Goal: Task Accomplishment & Management: Complete application form

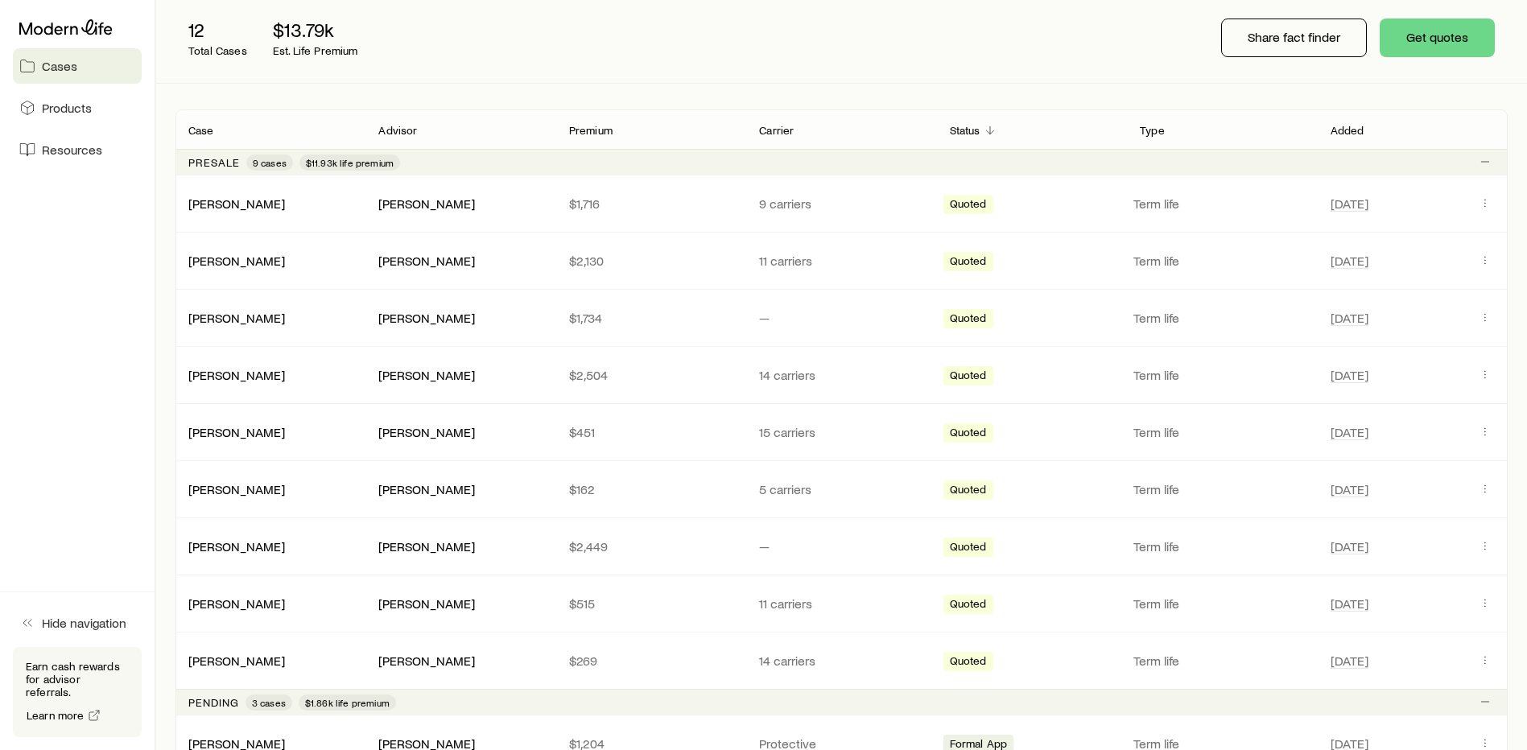
scroll to position [81, 0]
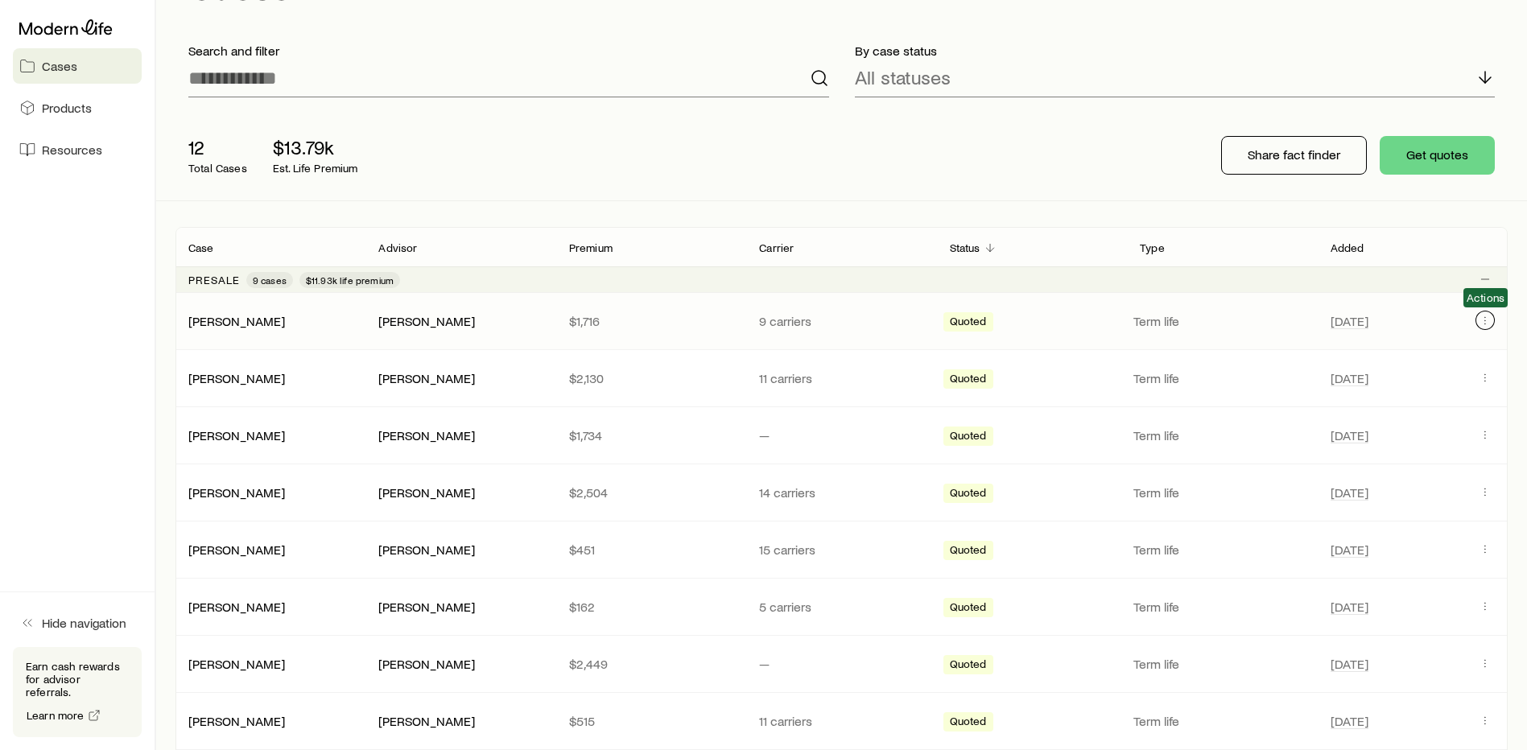
click at [1490, 320] on icon "Client cases" at bounding box center [1485, 320] width 13 height 13
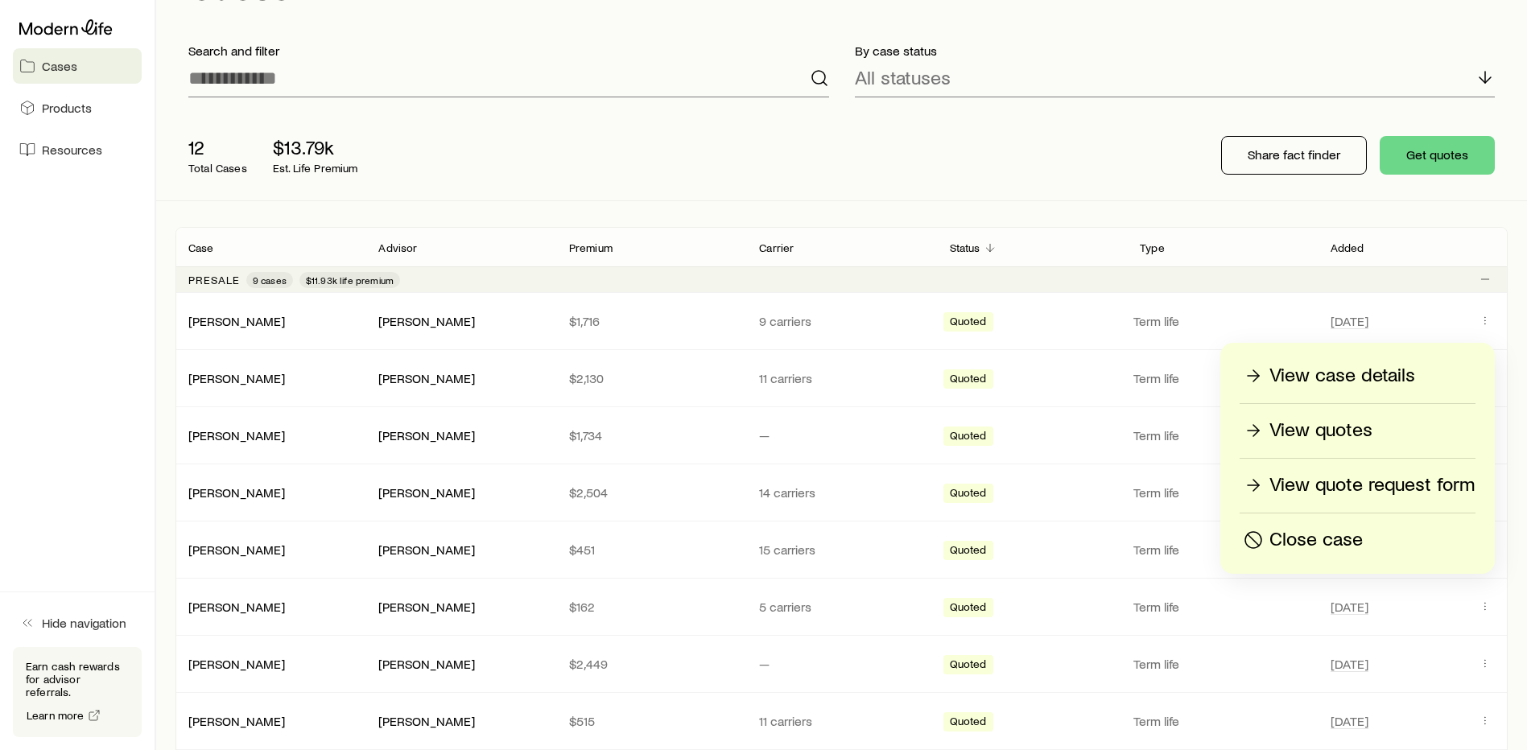
click at [1341, 430] on p "View quotes" at bounding box center [1321, 431] width 103 height 26
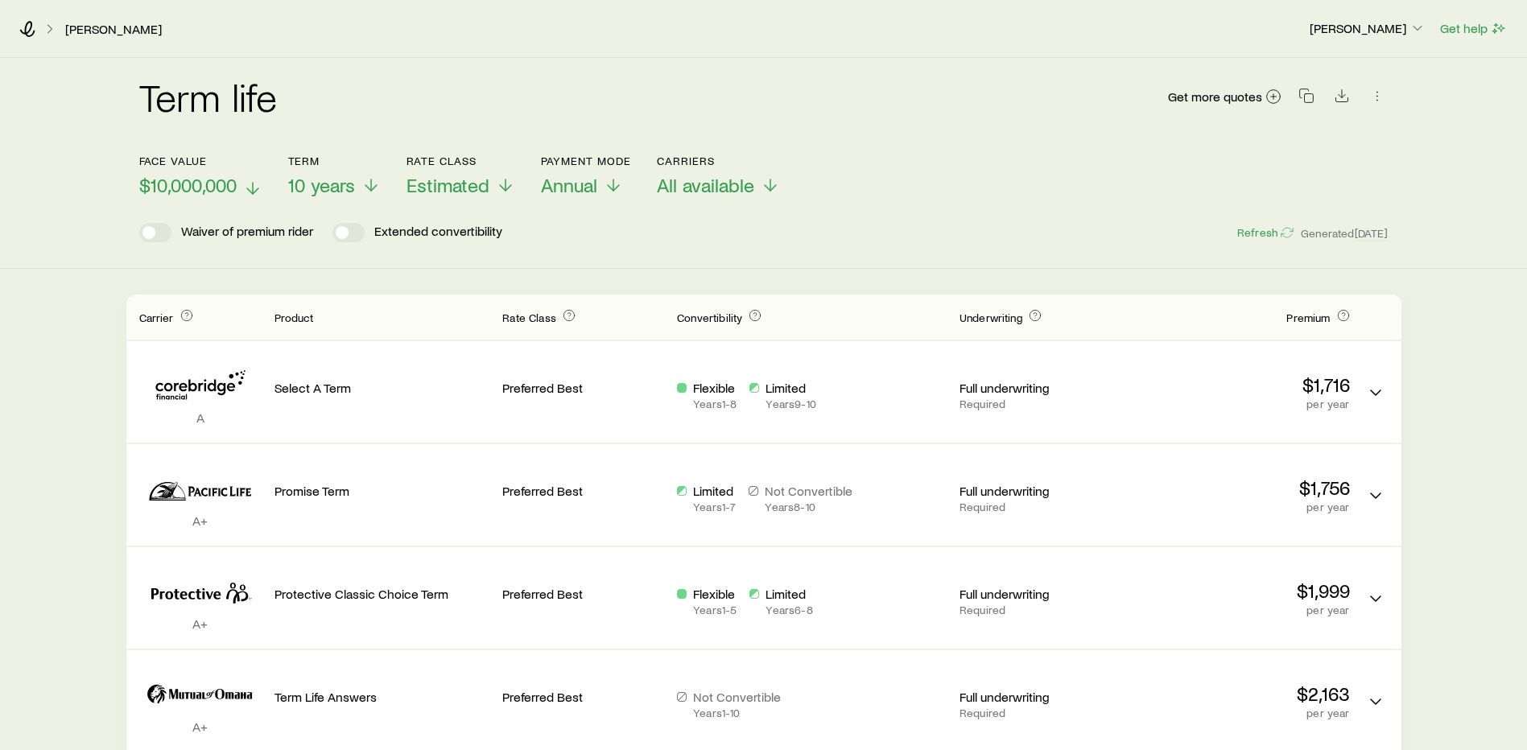
click at [251, 186] on icon at bounding box center [252, 188] width 19 height 19
click at [366, 186] on icon at bounding box center [371, 188] width 19 height 19
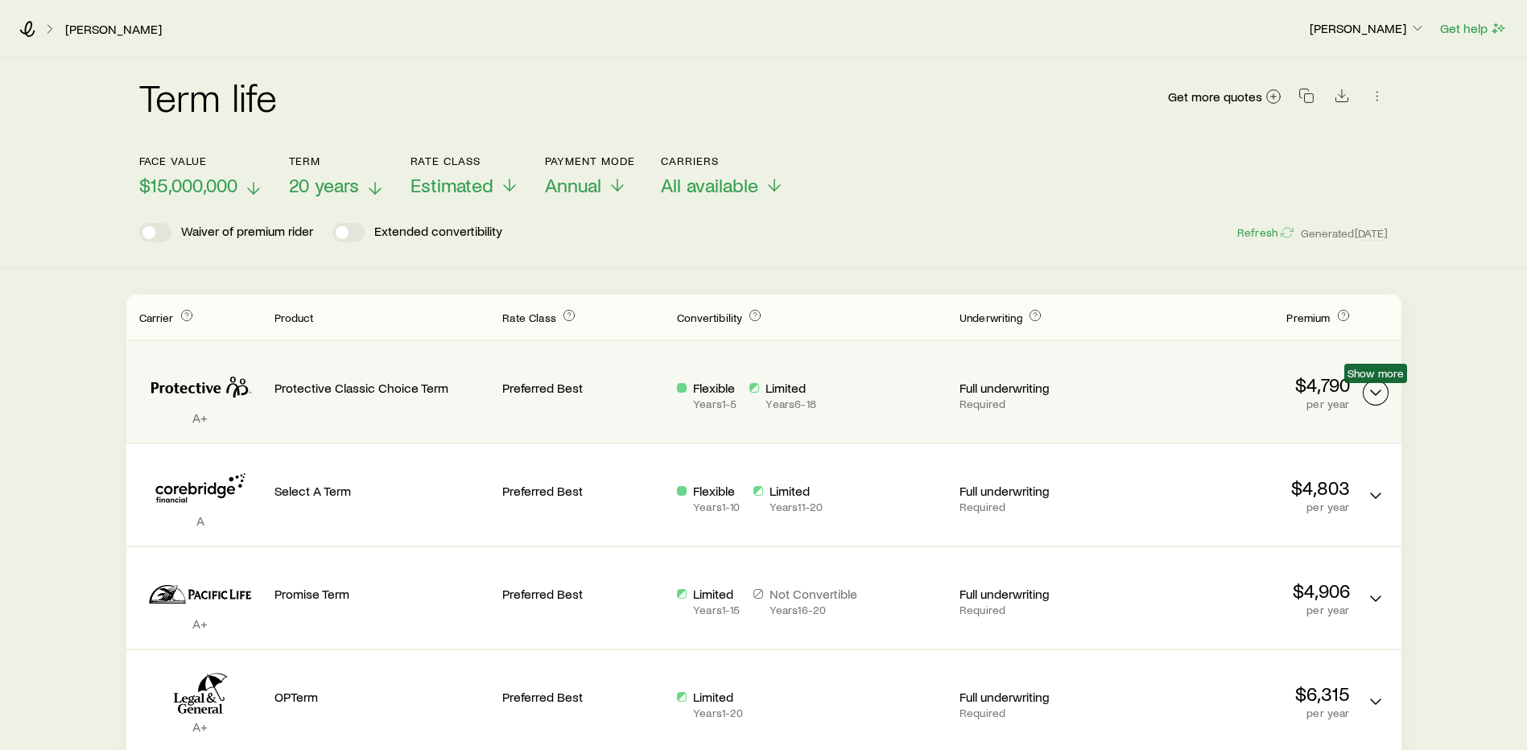
click at [1377, 388] on icon "Term quotes" at bounding box center [1375, 392] width 19 height 19
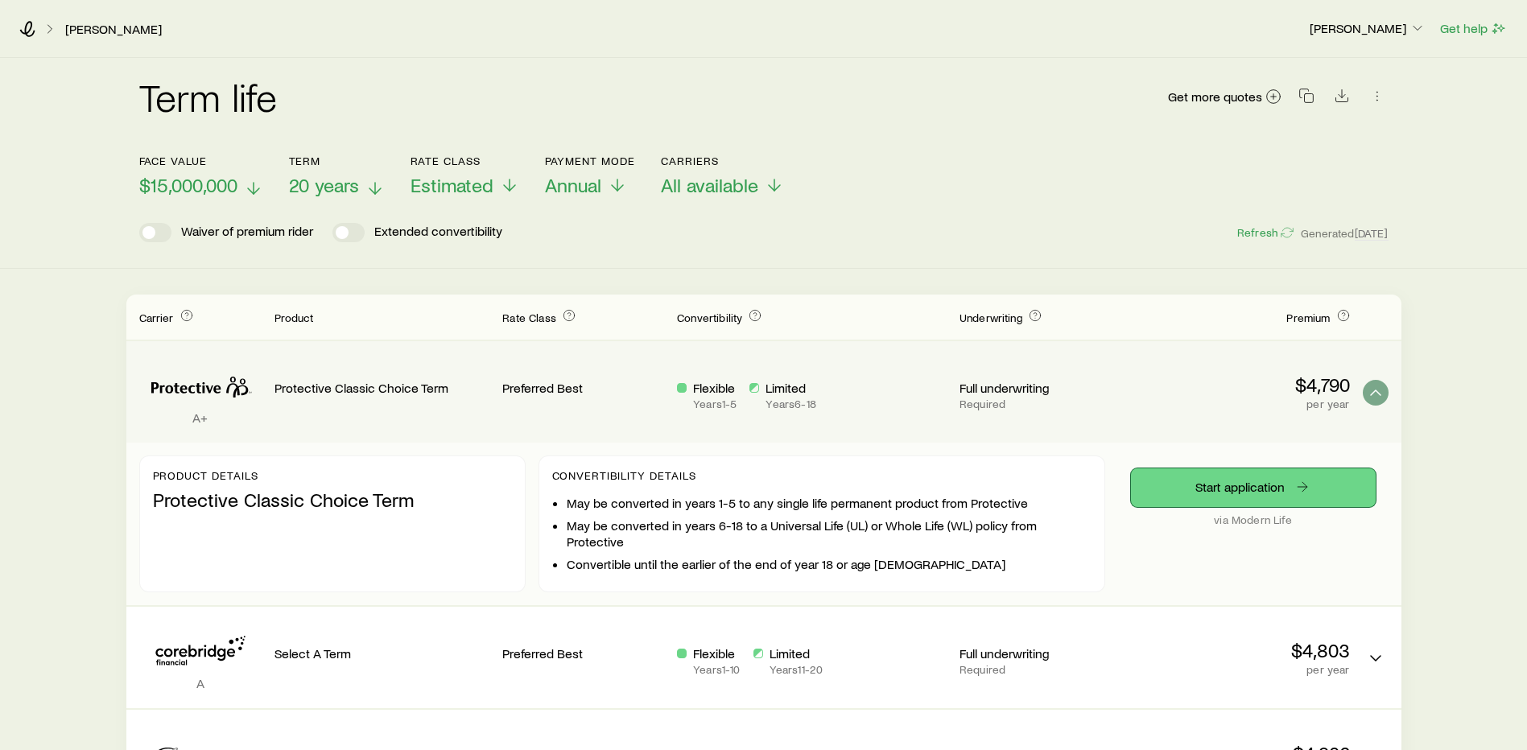
click at [1233, 482] on link "Start application" at bounding box center [1253, 488] width 245 height 39
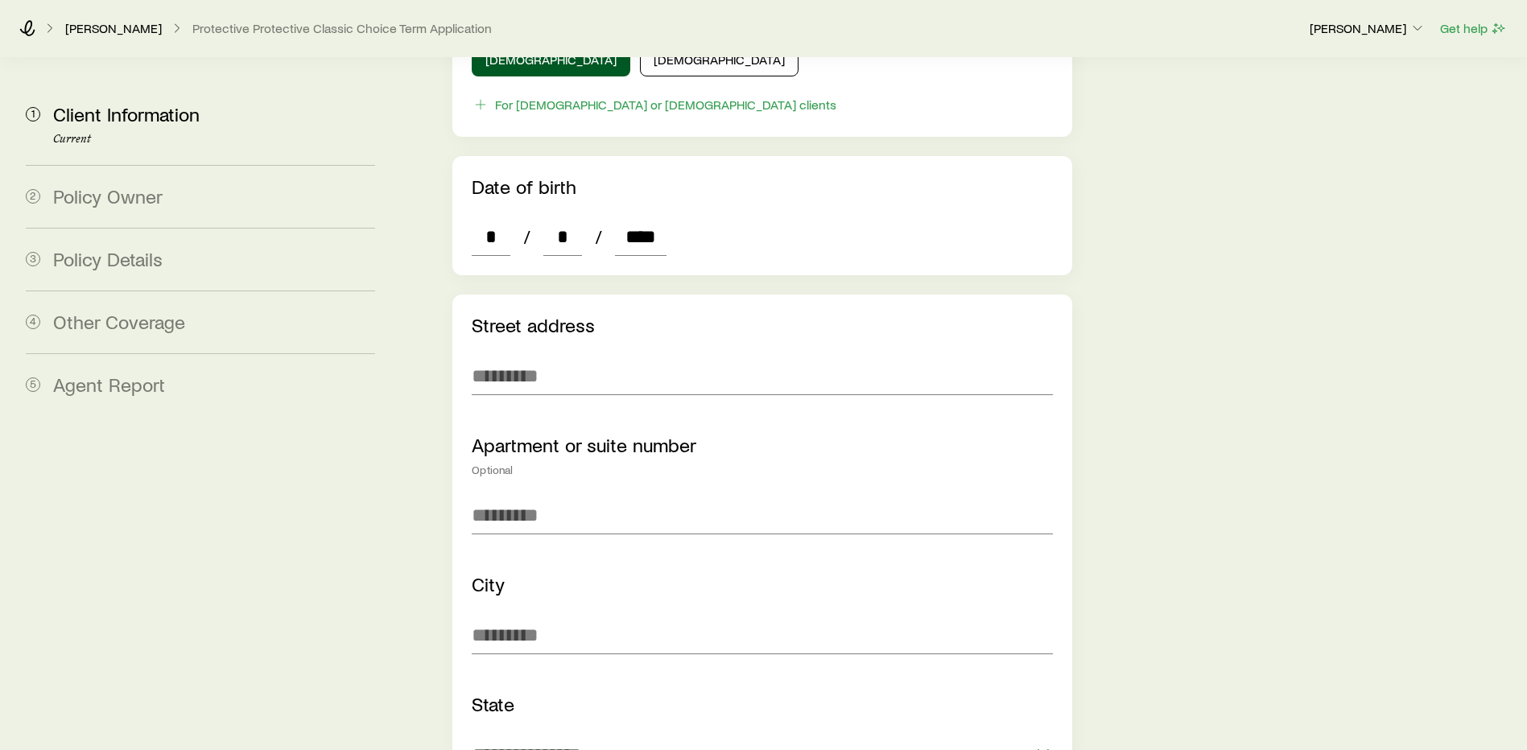
scroll to position [886, 0]
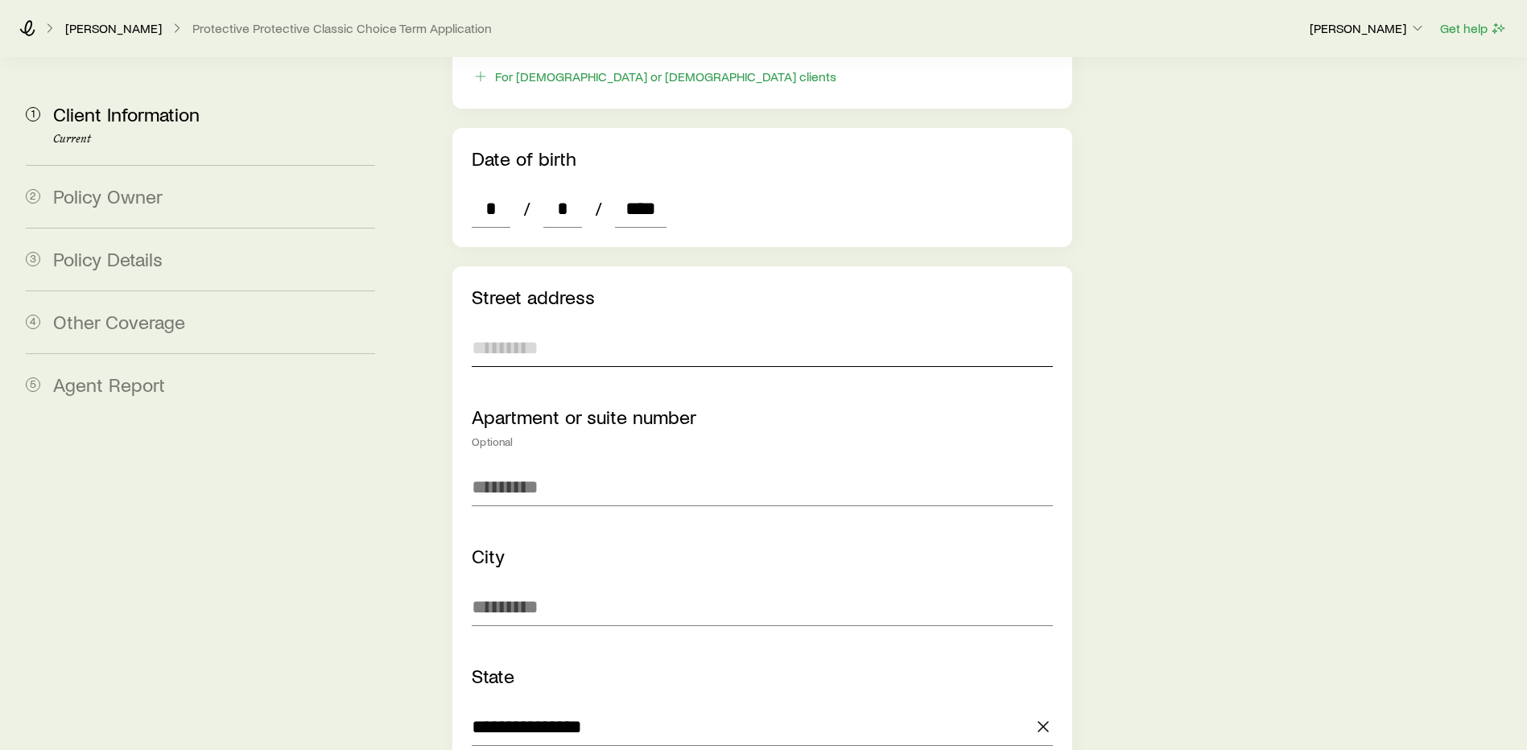
click at [621, 329] on input "text" at bounding box center [762, 348] width 581 height 39
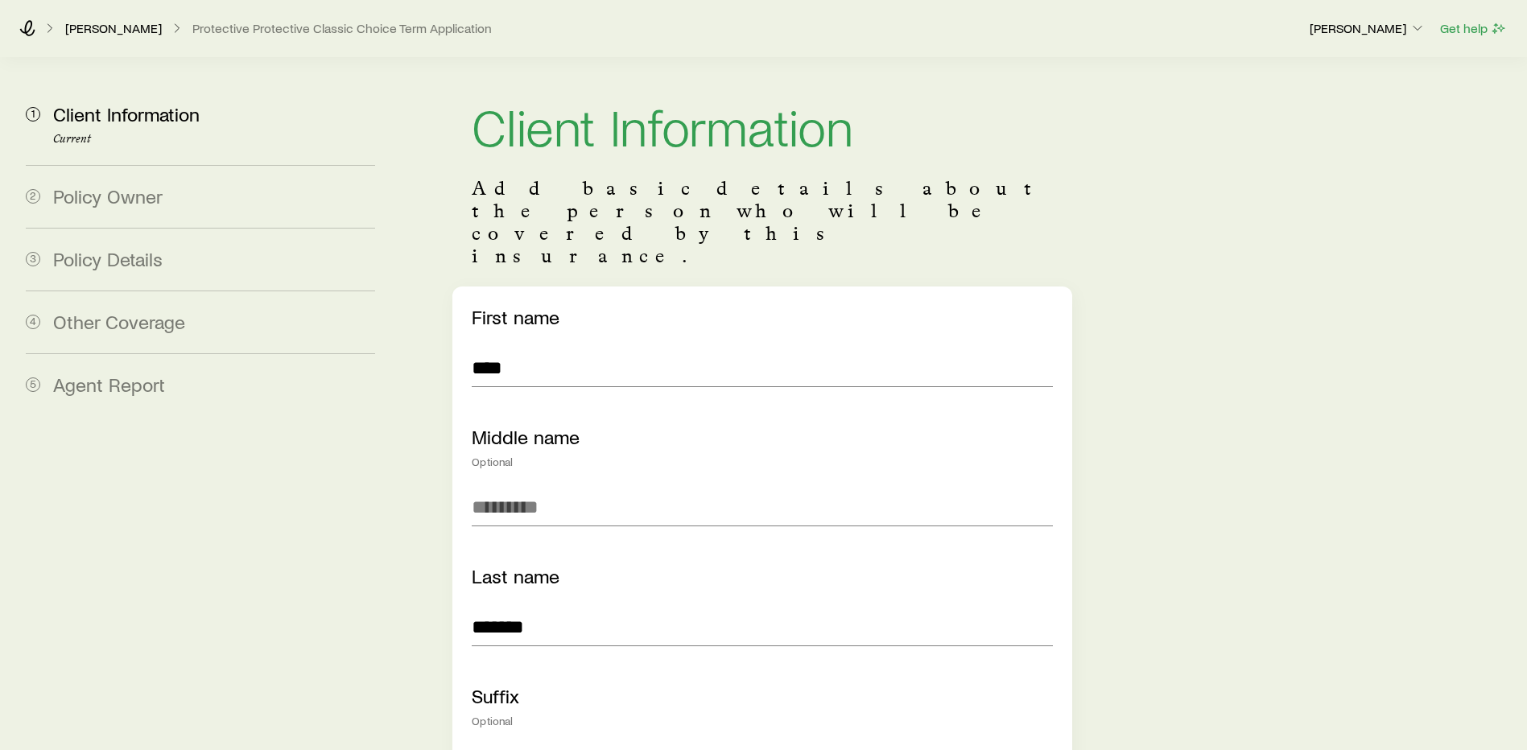
scroll to position [0, 0]
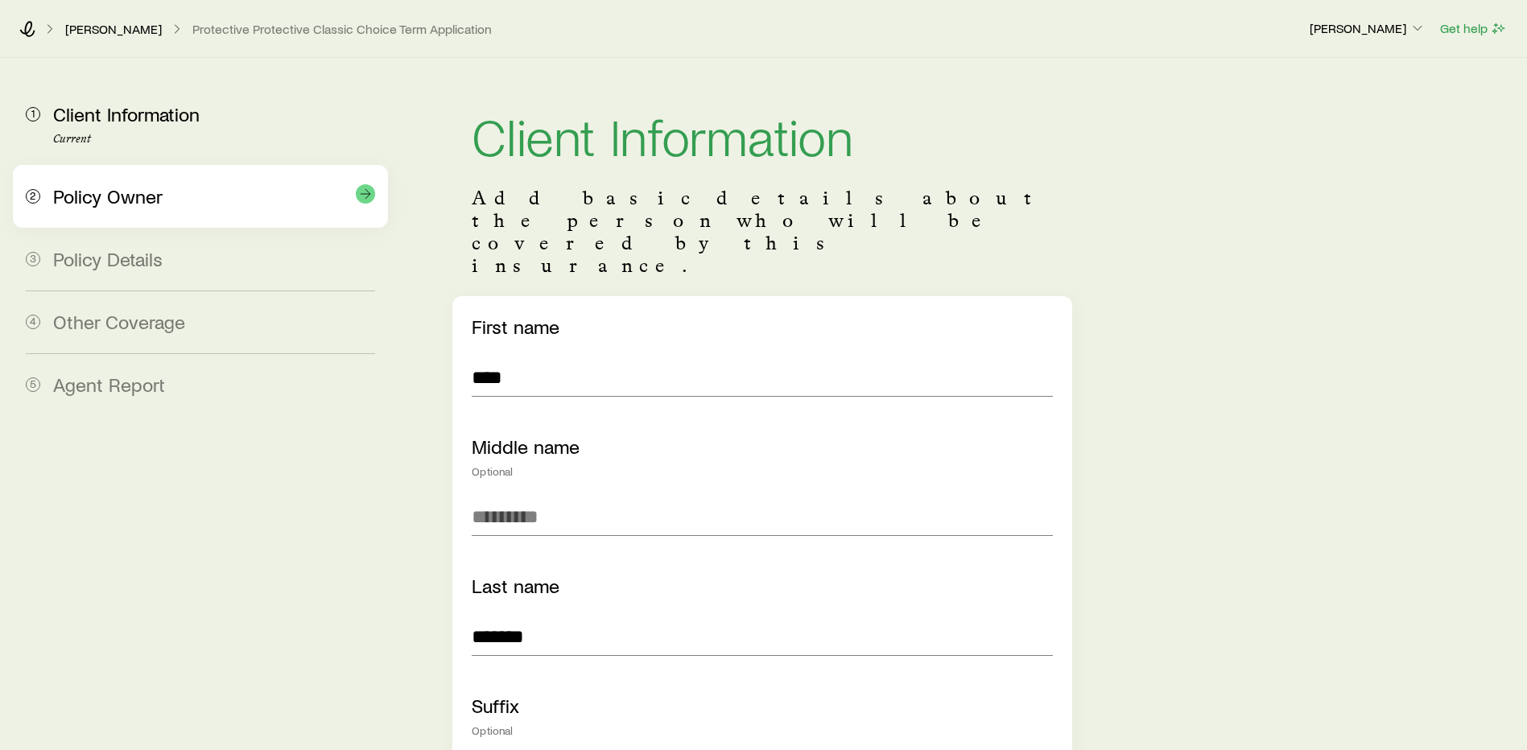
click at [198, 206] on div "Policy Owner" at bounding box center [214, 196] width 322 height 23
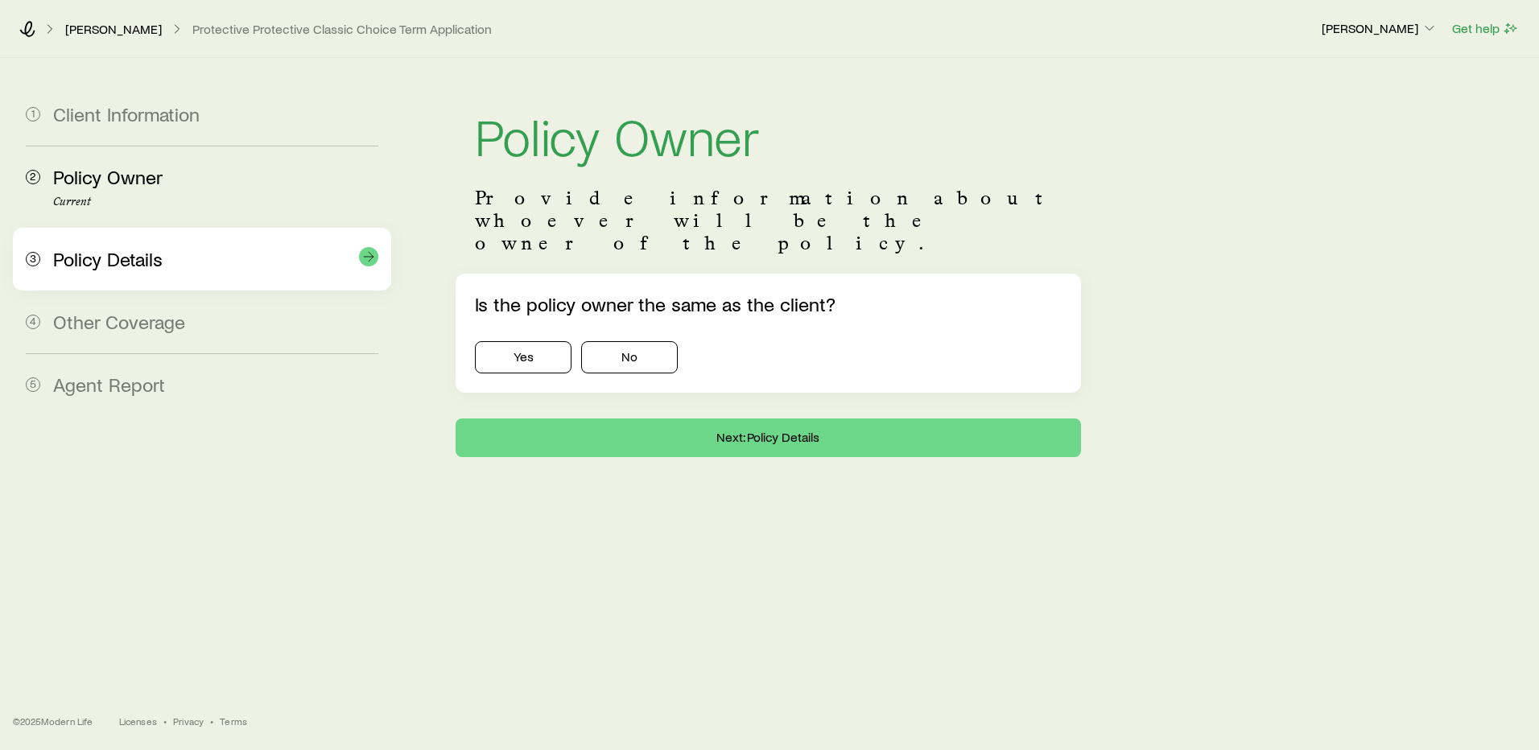
click at [202, 248] on div "Policy Details" at bounding box center [215, 259] width 325 height 23
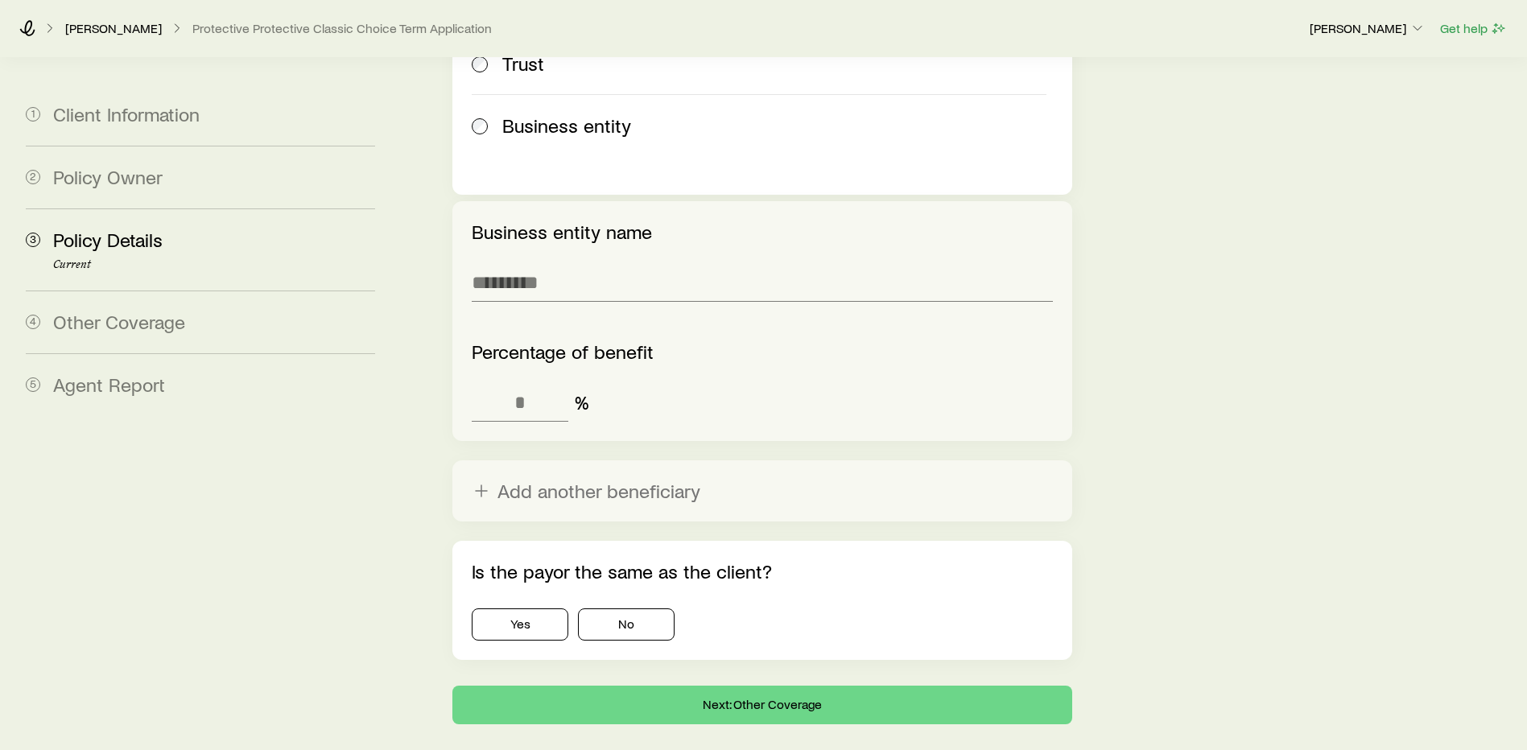
scroll to position [2208, 0]
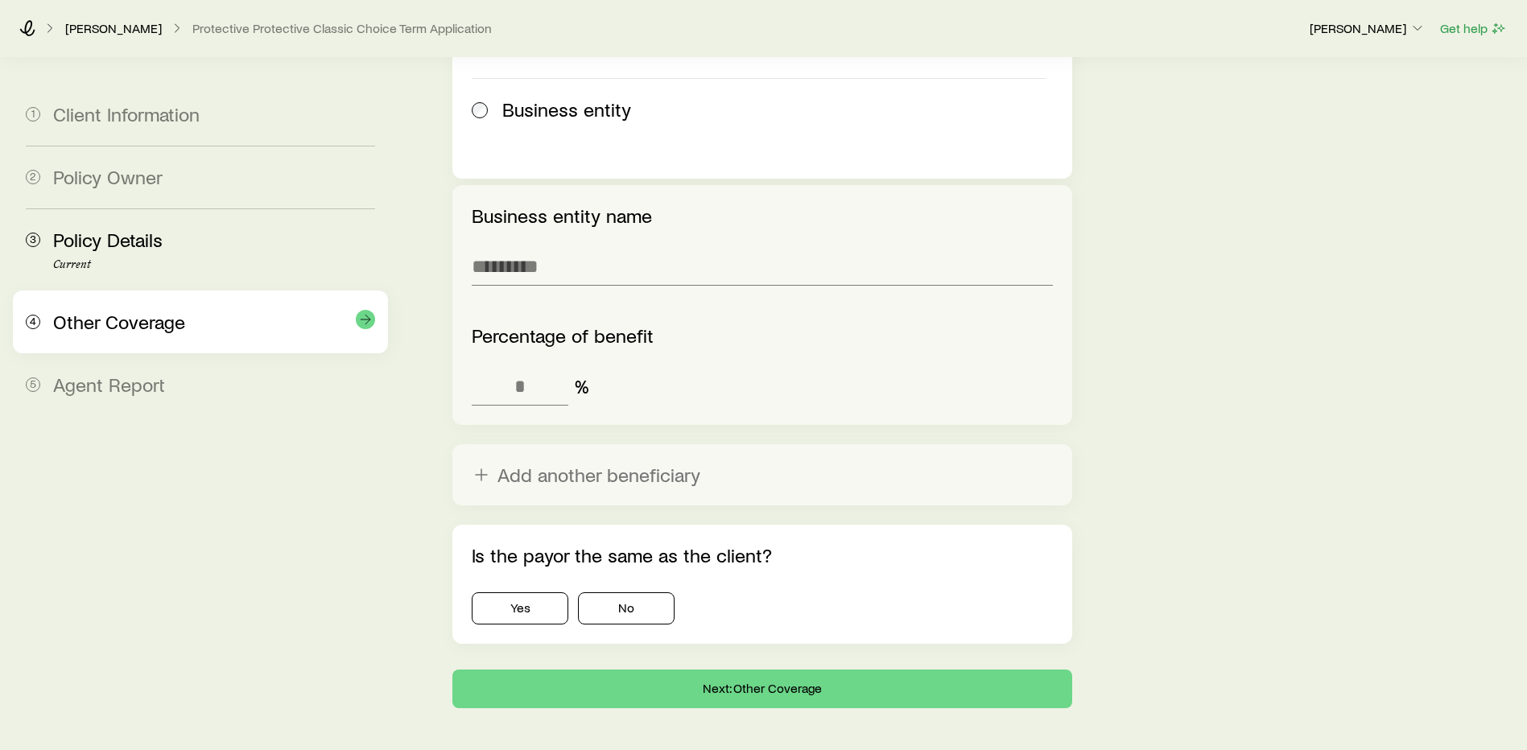
click at [166, 318] on span "Other Coverage" at bounding box center [119, 321] width 132 height 23
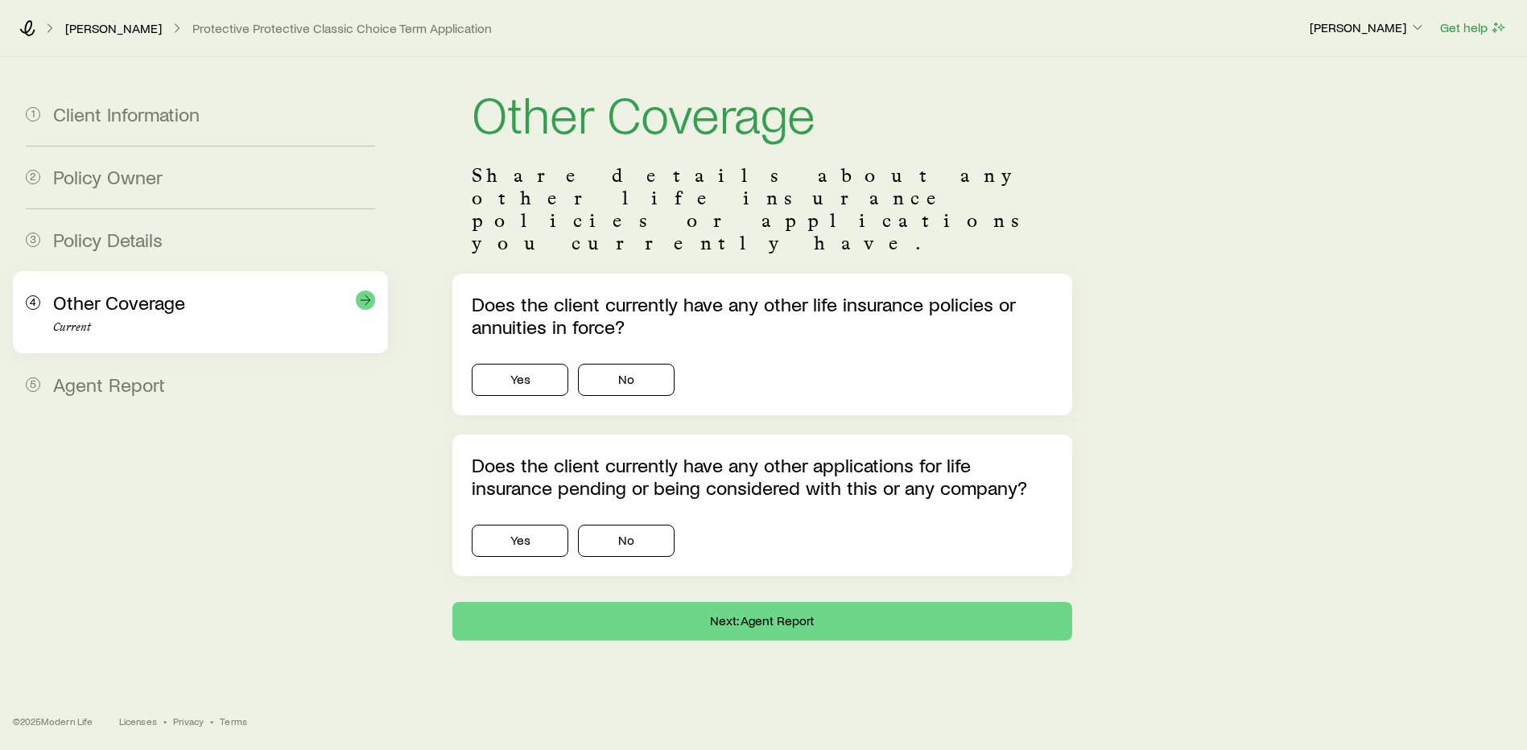
scroll to position [0, 0]
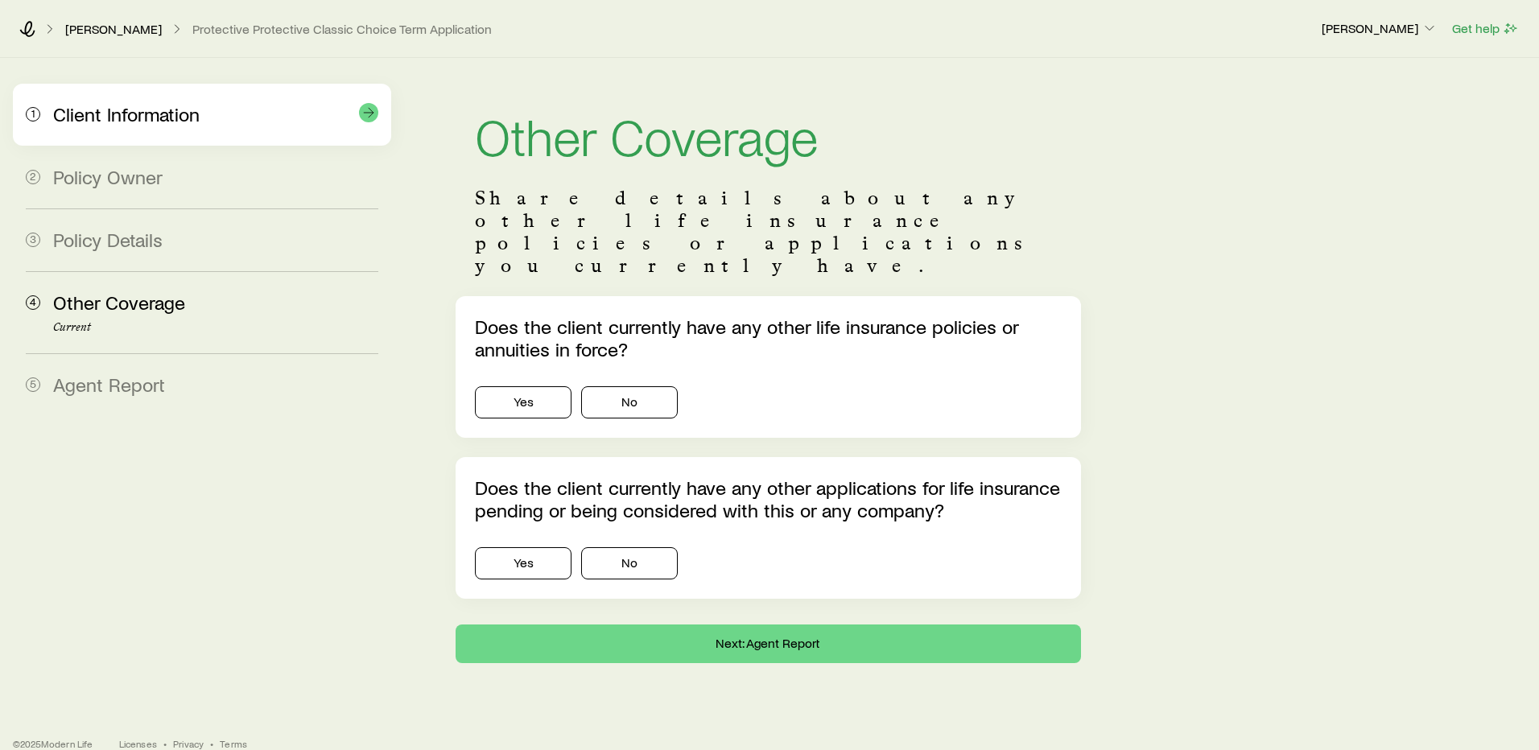
click at [163, 131] on div "1 Client Information" at bounding box center [202, 115] width 353 height 62
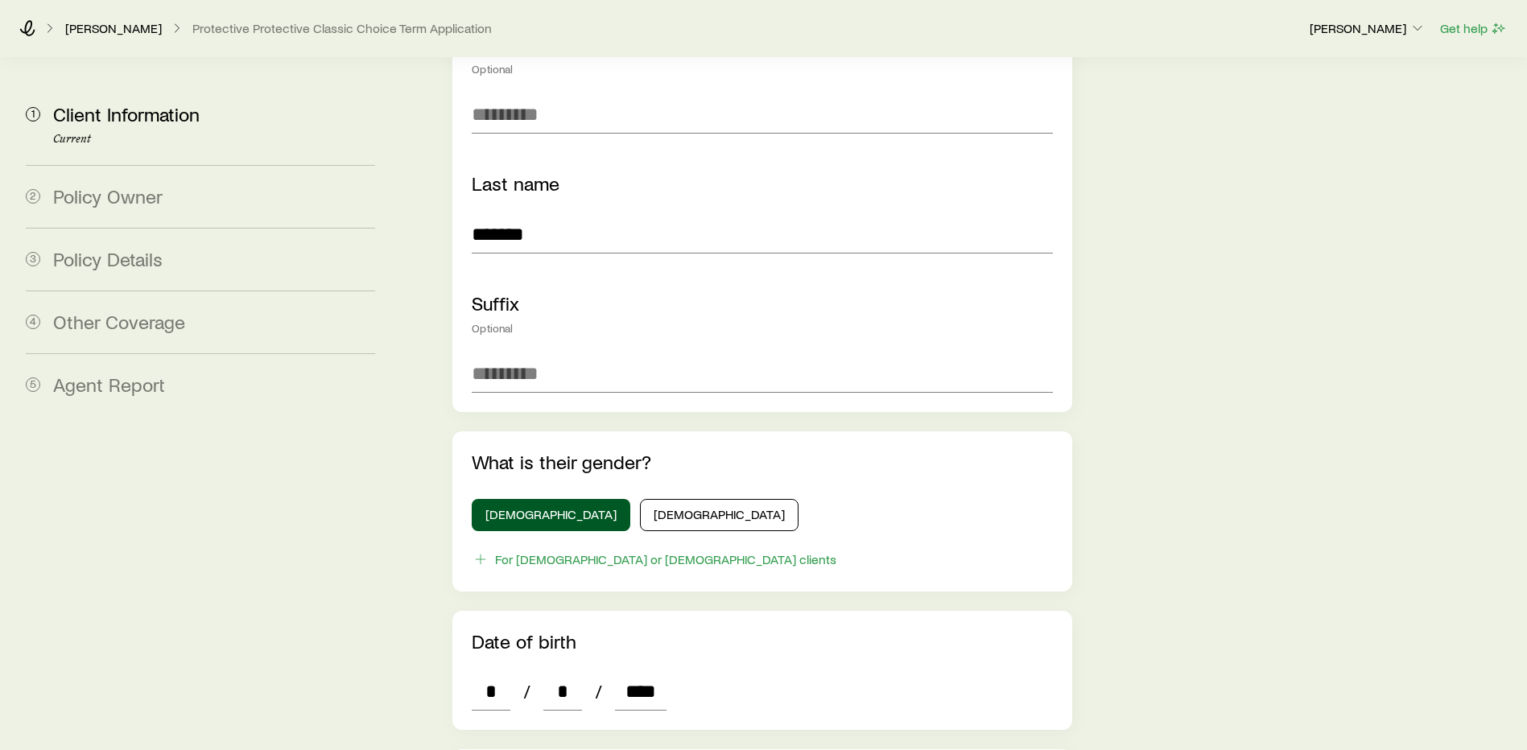
scroll to position [805, 0]
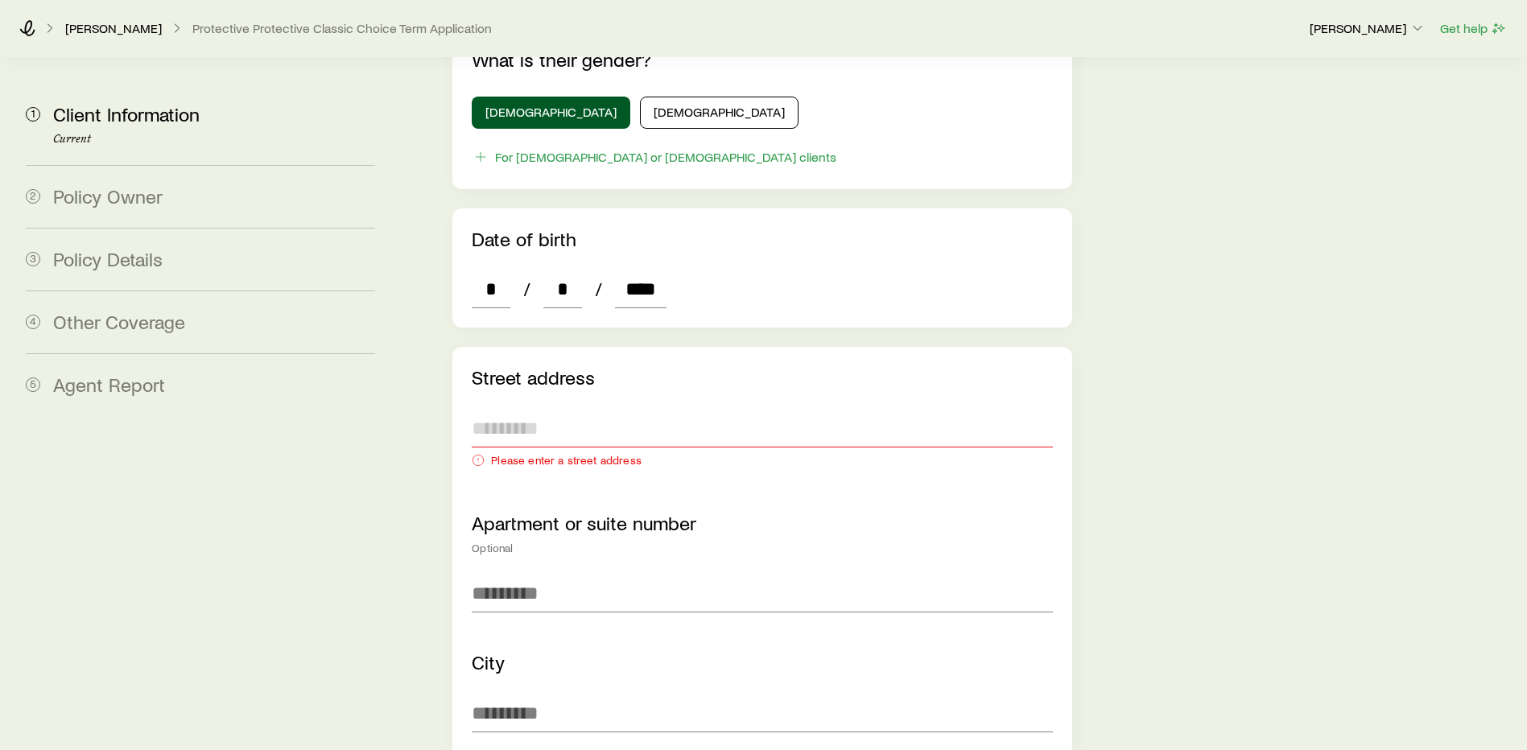
click at [552, 409] on input "text" at bounding box center [762, 428] width 581 height 39
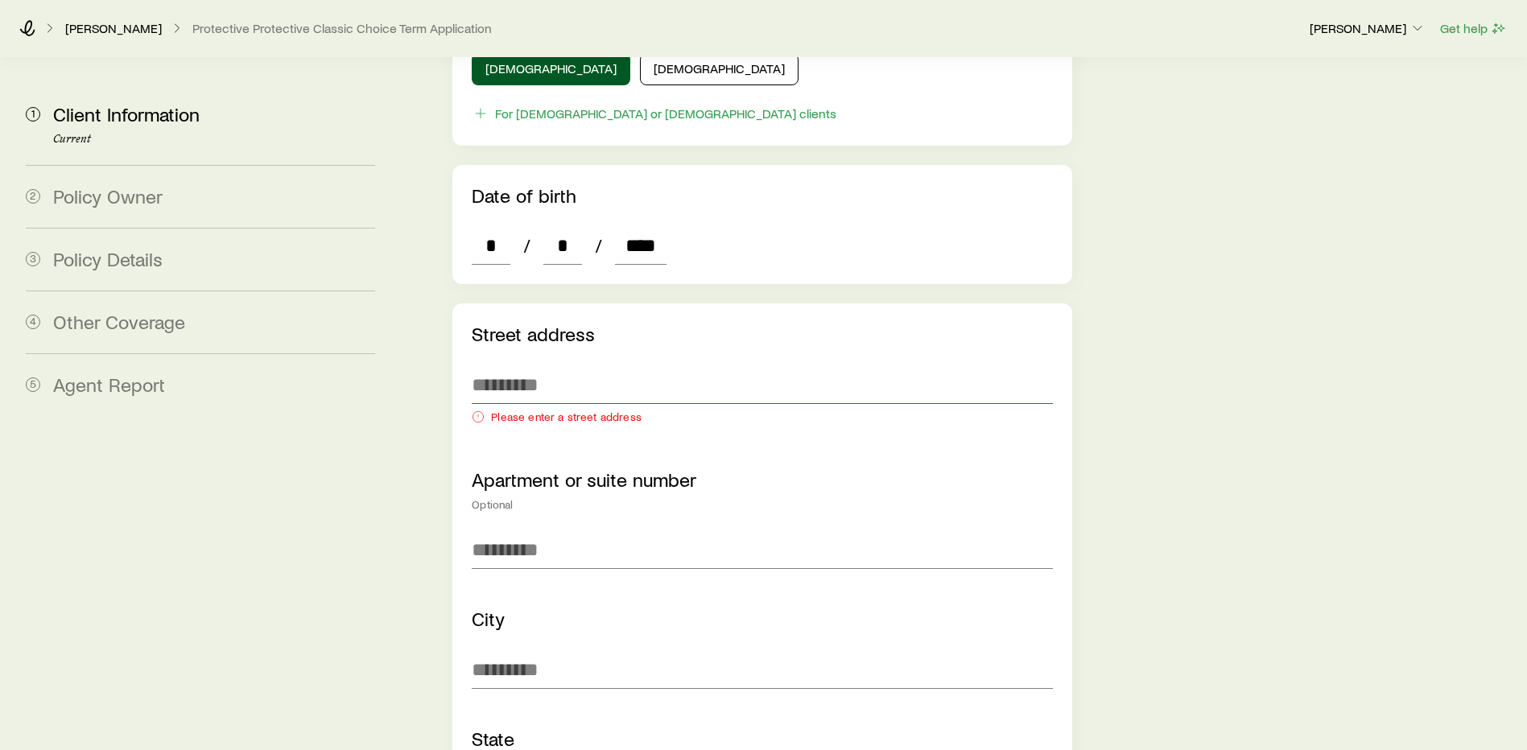
scroll to position [886, 0]
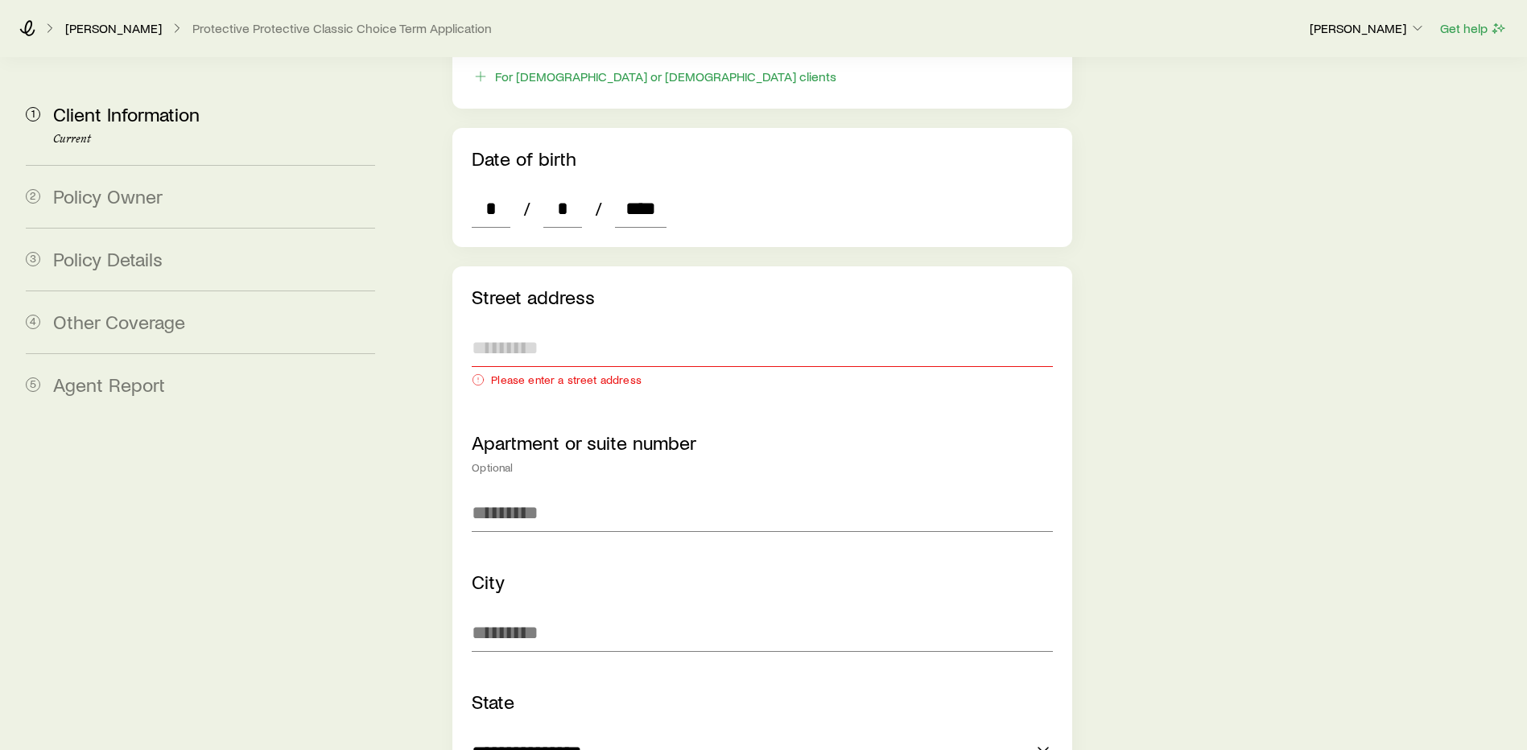
click at [578, 329] on input "text" at bounding box center [762, 348] width 581 height 39
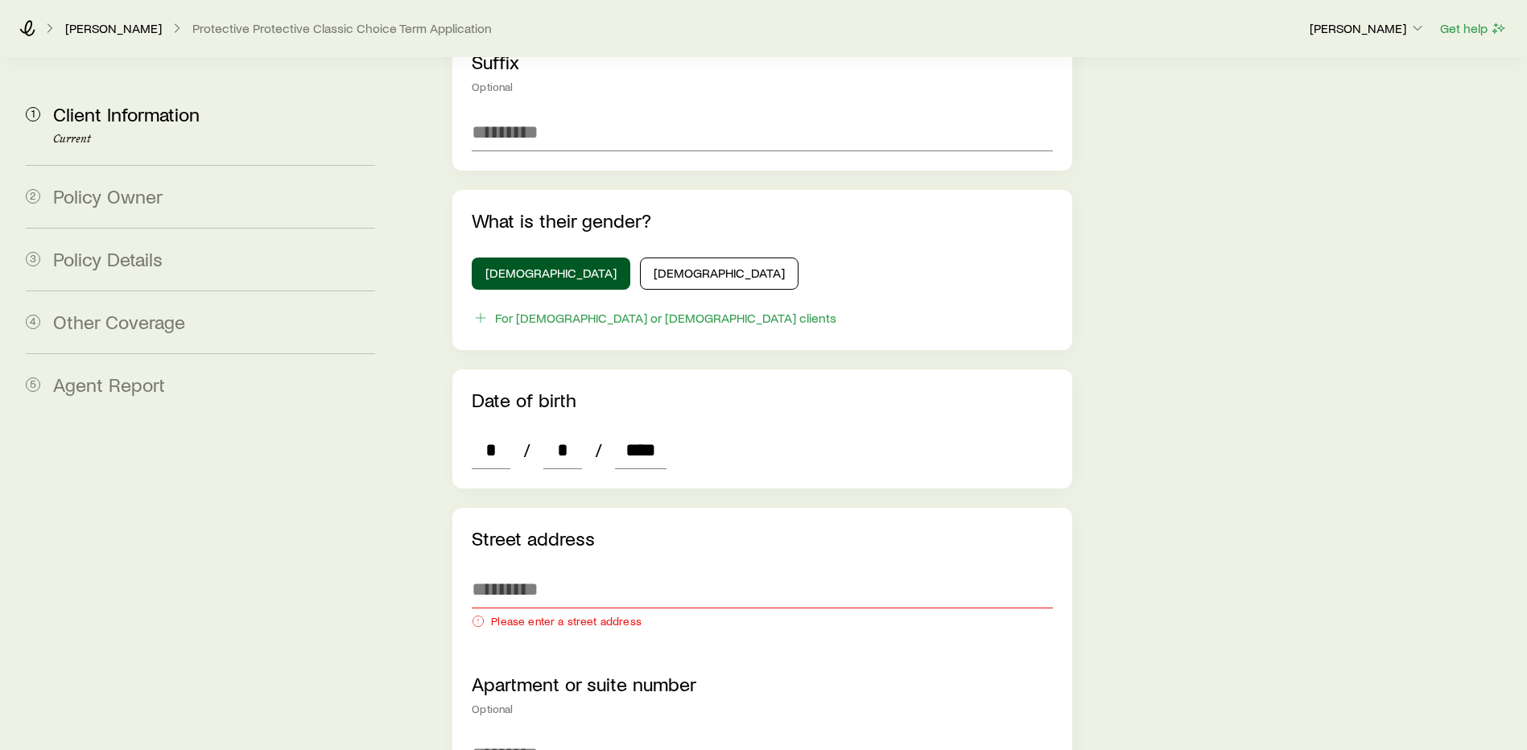
scroll to position [242, 0]
